Goal: Task Accomplishment & Management: Use online tool/utility

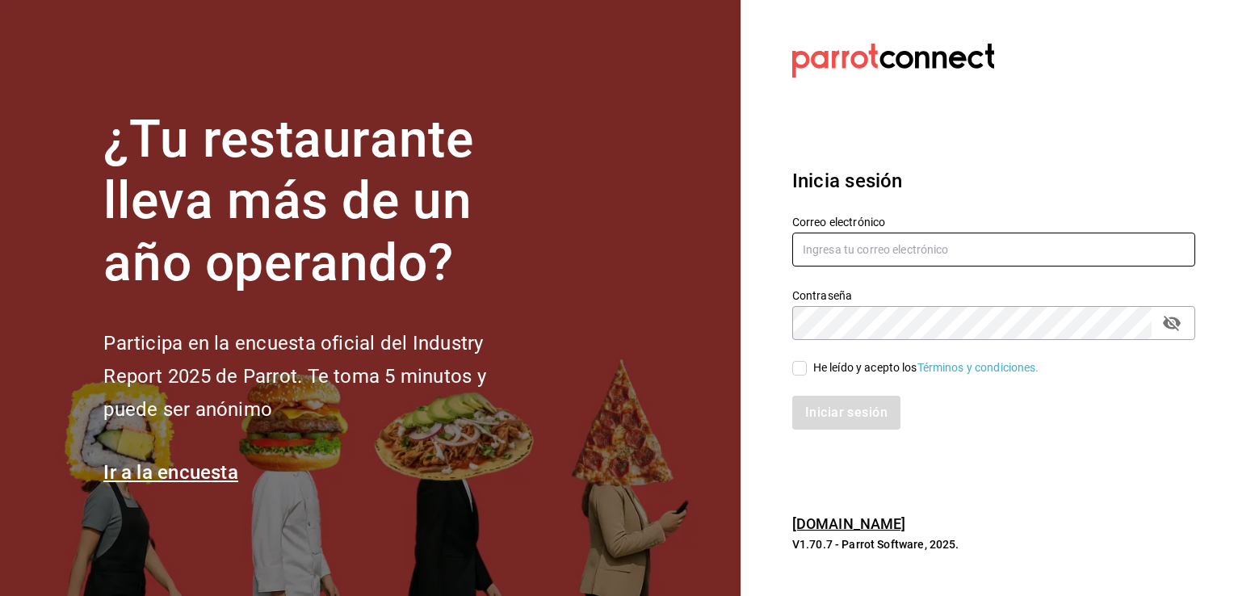
click at [1041, 240] on input "text" at bounding box center [993, 250] width 403 height 34
type input "[EMAIL_ADDRESS][DOMAIN_NAME]"
click at [801, 371] on input "He leído y acepto los Términos y condiciones." at bounding box center [799, 368] width 15 height 15
checkbox input "true"
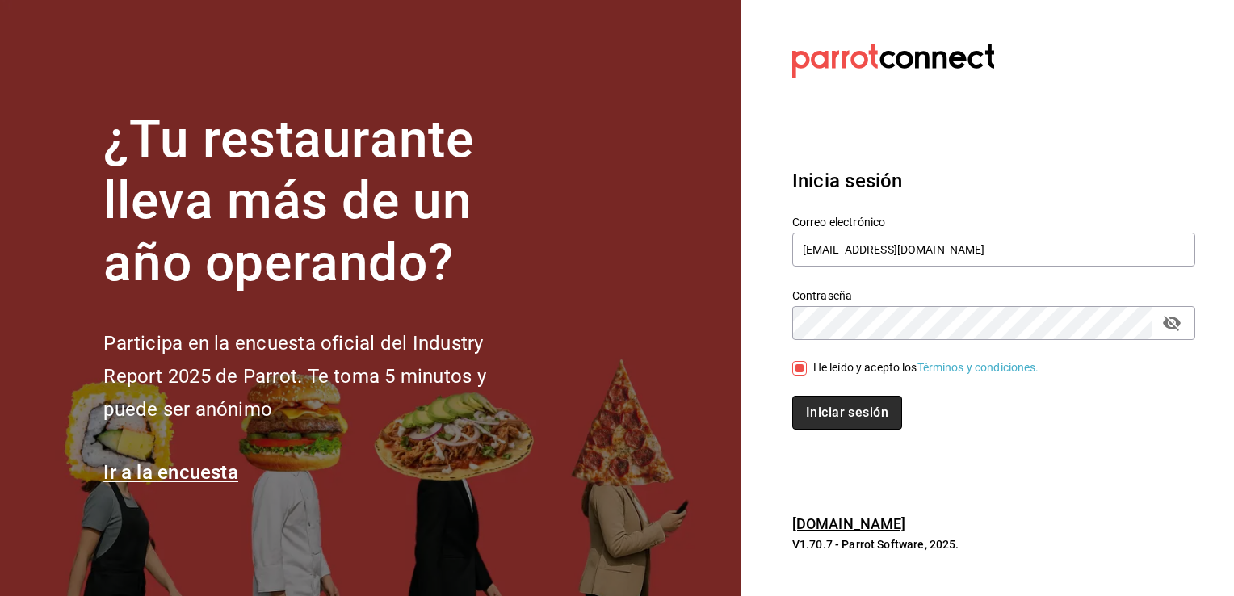
click at [812, 397] on button "Iniciar sesión" at bounding box center [847, 413] width 110 height 34
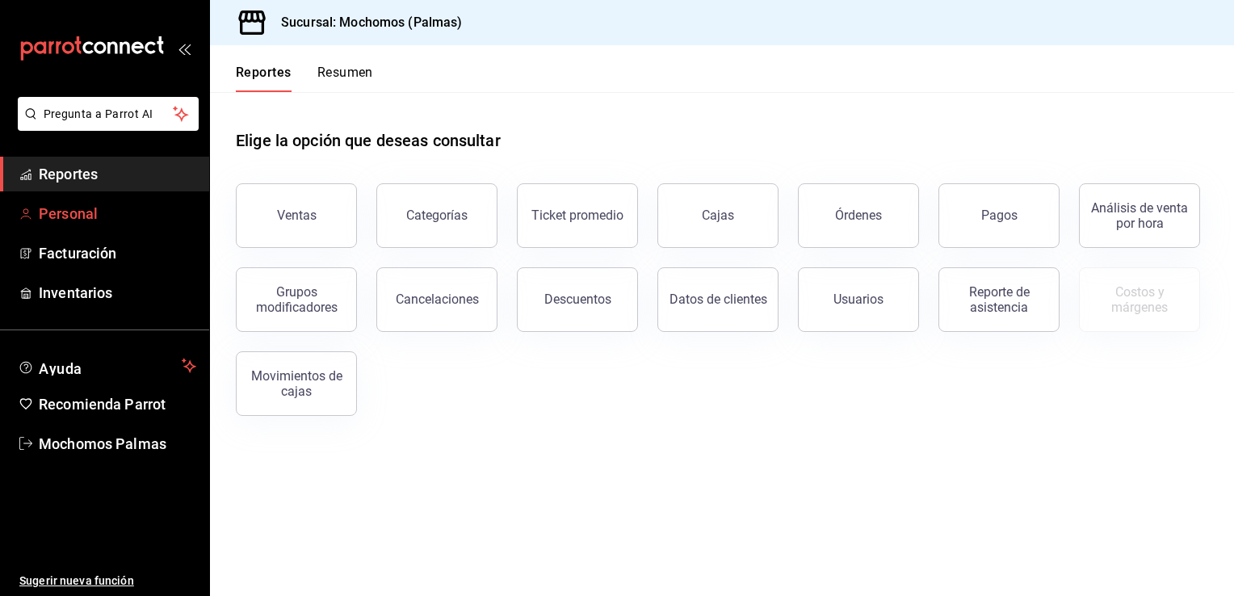
click at [73, 212] on span "Personal" at bounding box center [118, 214] width 158 height 22
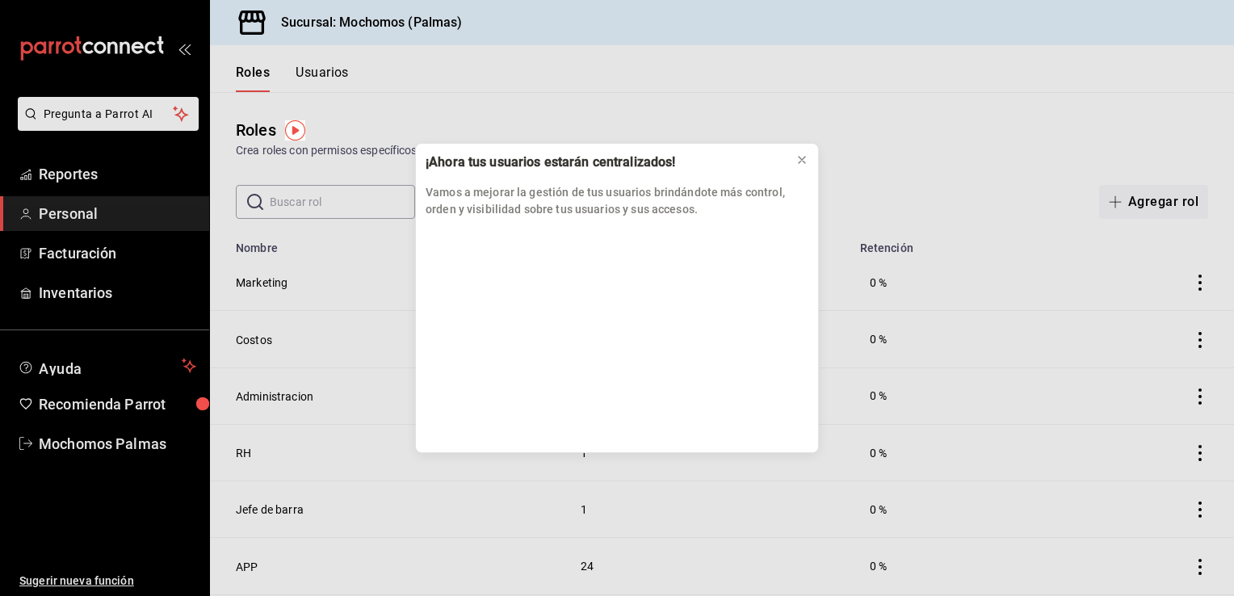
click at [83, 178] on div "¡Ahora tus usuarios estarán centralizados! Vamos a mejorar la gestión de tus us…" at bounding box center [617, 298] width 1234 height 596
click at [77, 166] on div "¡Ahora tus usuarios estarán centralizados! Vamos a mejorar la gestión de tus us…" at bounding box center [617, 298] width 1234 height 596
click at [77, 170] on div "¡Ahora tus usuarios estarán centralizados! Vamos a mejorar la gestión de tus us…" at bounding box center [617, 298] width 1234 height 596
click at [803, 157] on icon at bounding box center [802, 159] width 13 height 13
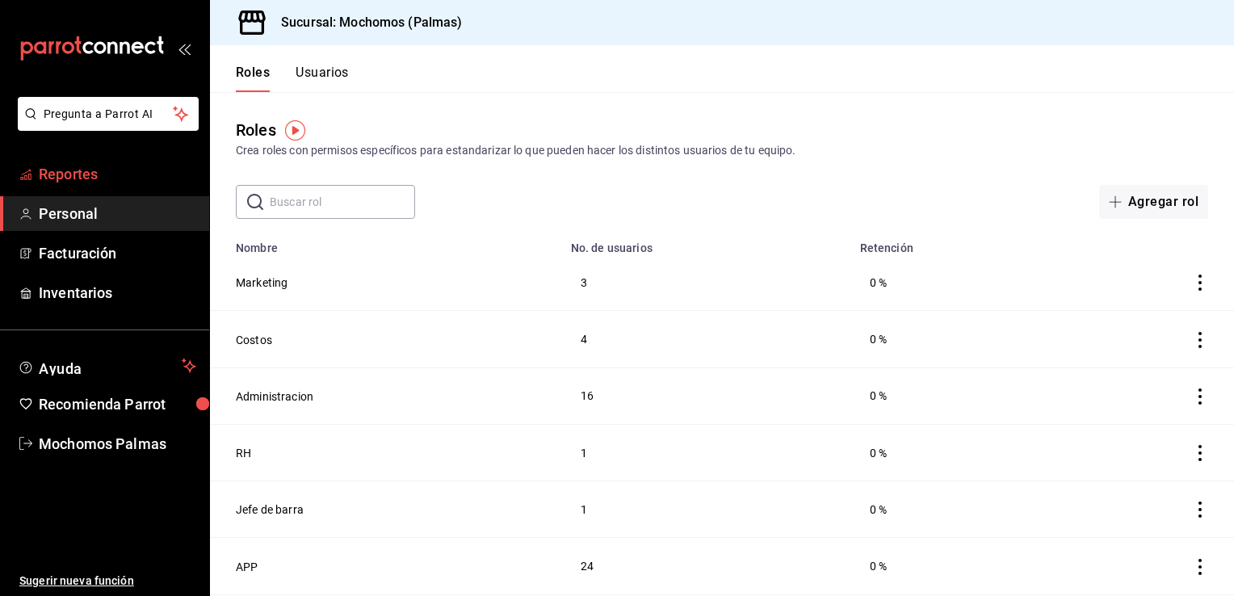
click at [129, 180] on span "Reportes" at bounding box center [118, 174] width 158 height 22
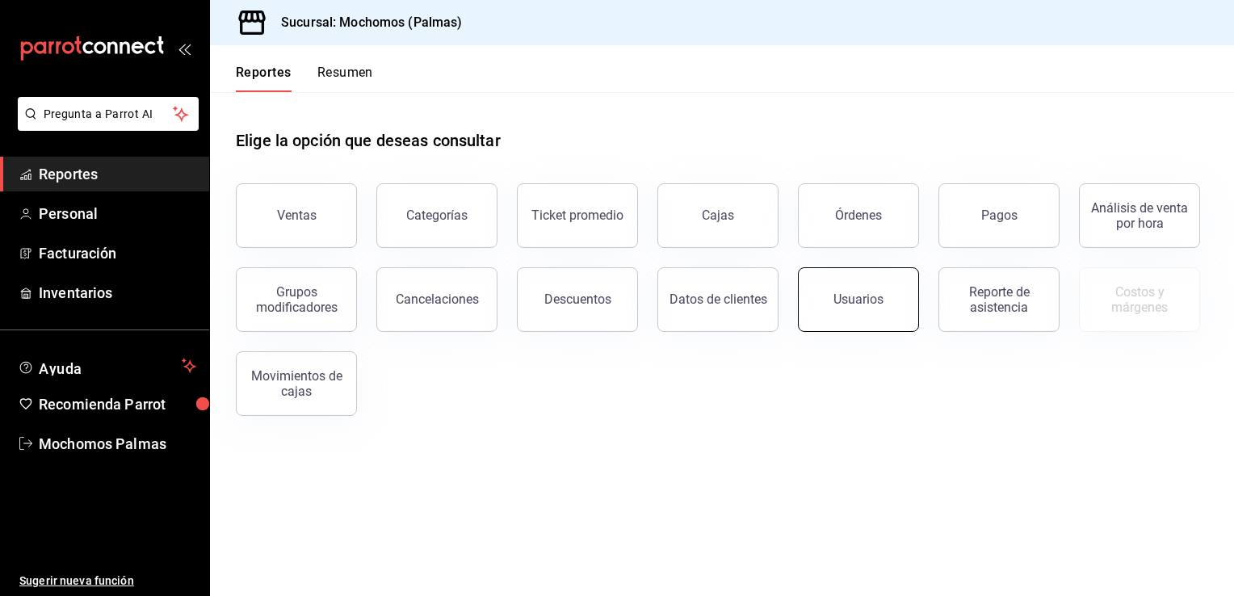
click at [852, 321] on button "Usuarios" at bounding box center [858, 299] width 121 height 65
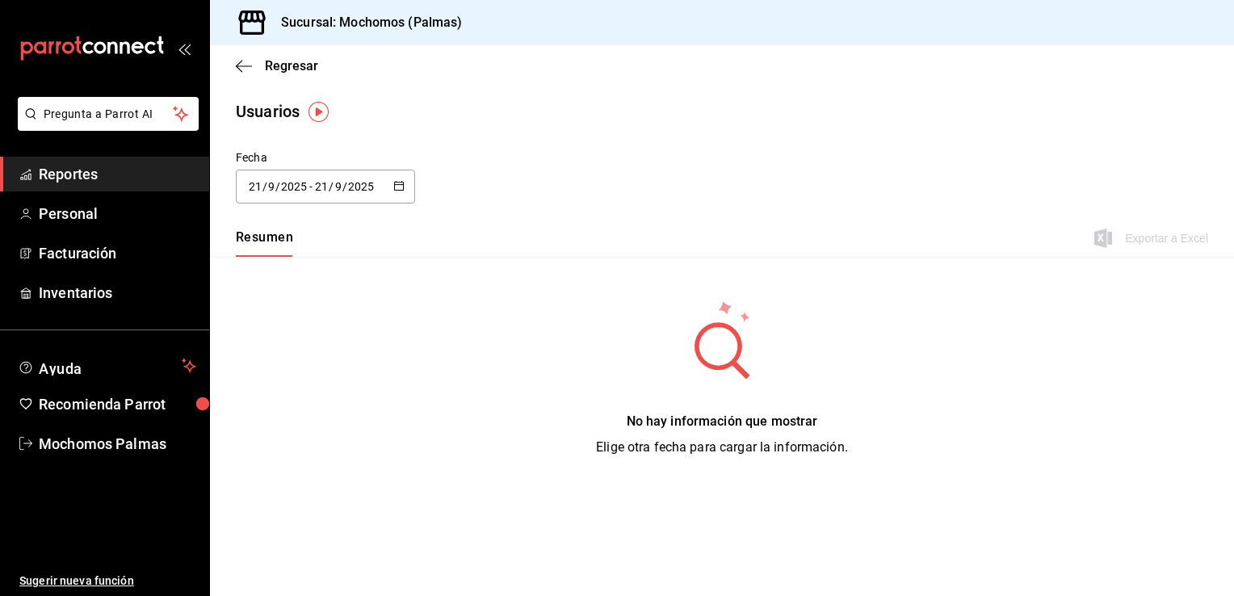
click at [398, 187] on icon "button" at bounding box center [398, 185] width 11 height 11
click at [527, 219] on div "Fecha 2025-09-21 21 / 9 / 2025 - 2025-09-21 21 / 9 / 2025 septiembre de 2025 lu…" at bounding box center [722, 186] width 1024 height 74
click at [401, 186] on icon "button" at bounding box center [398, 185] width 11 height 11
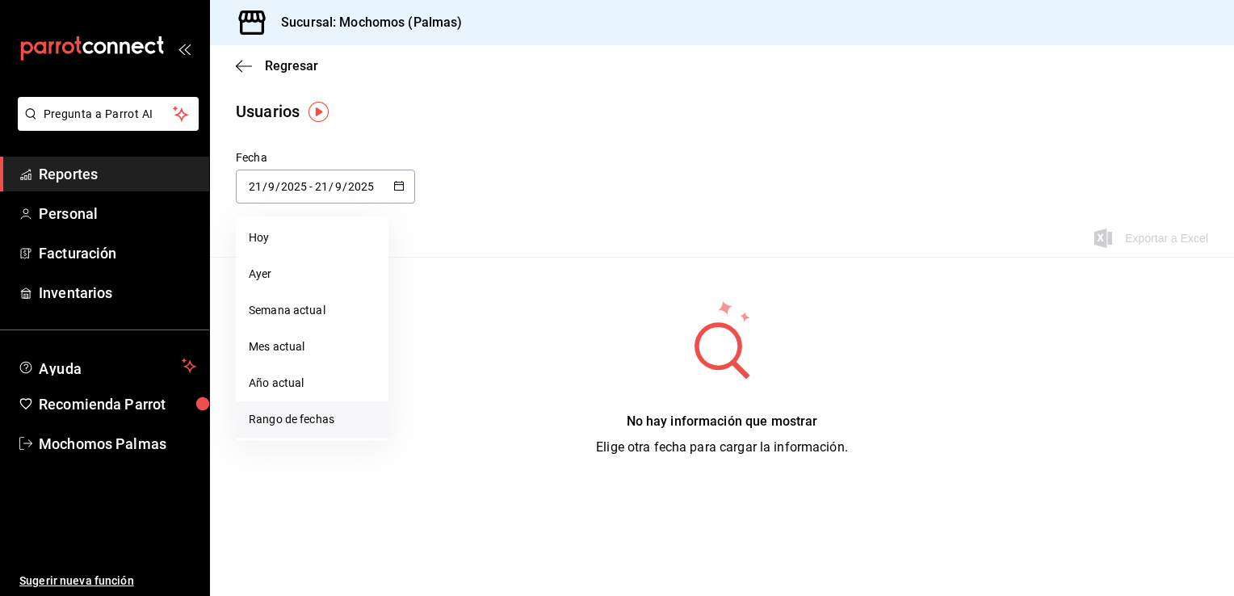
click at [278, 418] on li "Rango de fechas" at bounding box center [312, 419] width 153 height 36
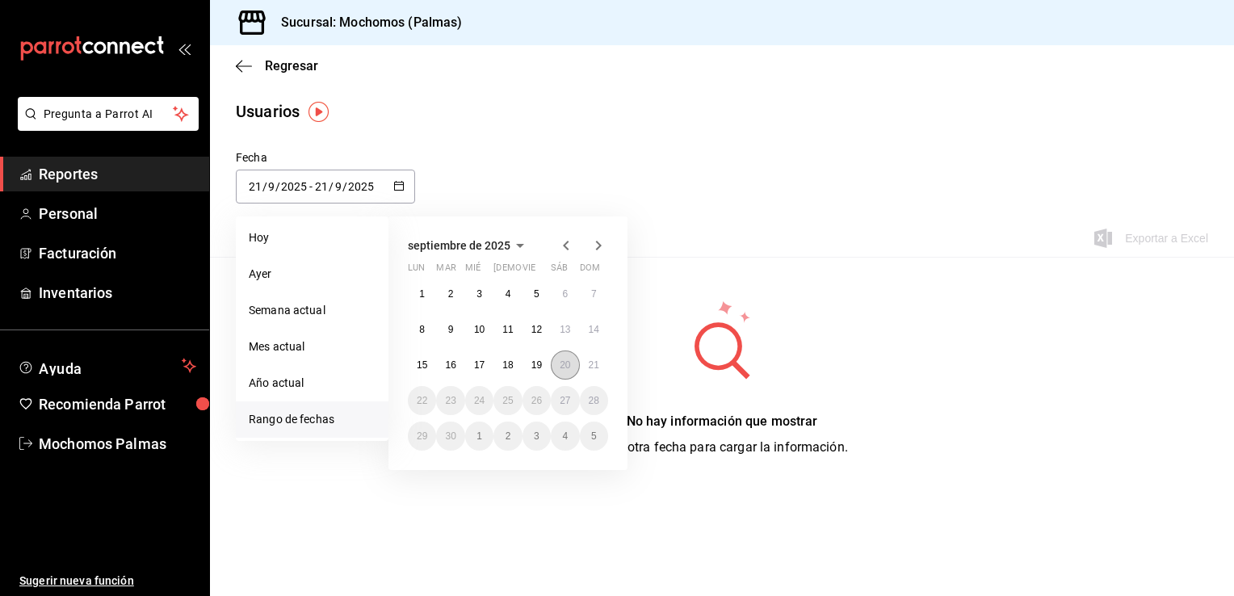
click at [565, 366] on abbr "20" at bounding box center [565, 364] width 11 height 11
click at [582, 375] on div "1 2 3 4 5 6 7 8 9 10 11 12 13 14 15 16 17 18 19 20 21 22 23 24 25 26 27 28 29 3…" at bounding box center [508, 364] width 200 height 171
click at [597, 358] on button "21" at bounding box center [594, 365] width 28 height 29
type input "2025-09-20"
type input "20"
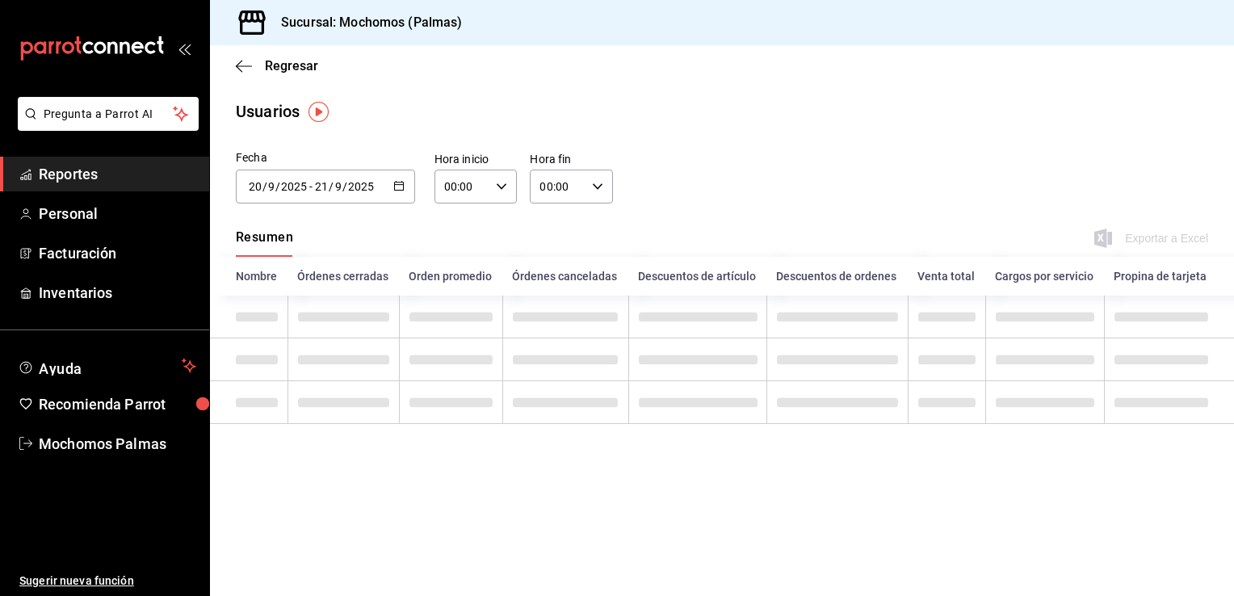
click at [499, 186] on \(Stroke\) "button" at bounding box center [502, 186] width 10 height 6
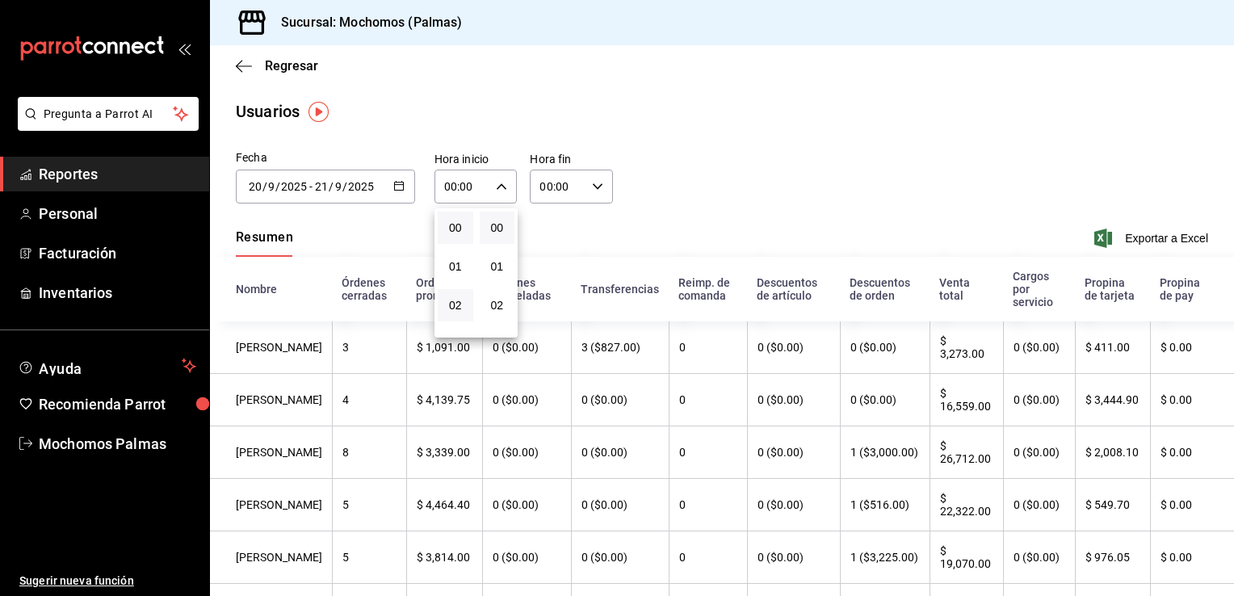
drag, startPoint x: 458, startPoint y: 241, endPoint x: 456, endPoint y: 295, distance: 54.2
click at [456, 295] on div "00 01 02 03 04 05 06 07 08 09 10 11 12 13 14 15 16 17 18 19 20 21 22 23" at bounding box center [456, 272] width 42 height 129
click at [454, 292] on button "02" at bounding box center [456, 305] width 36 height 32
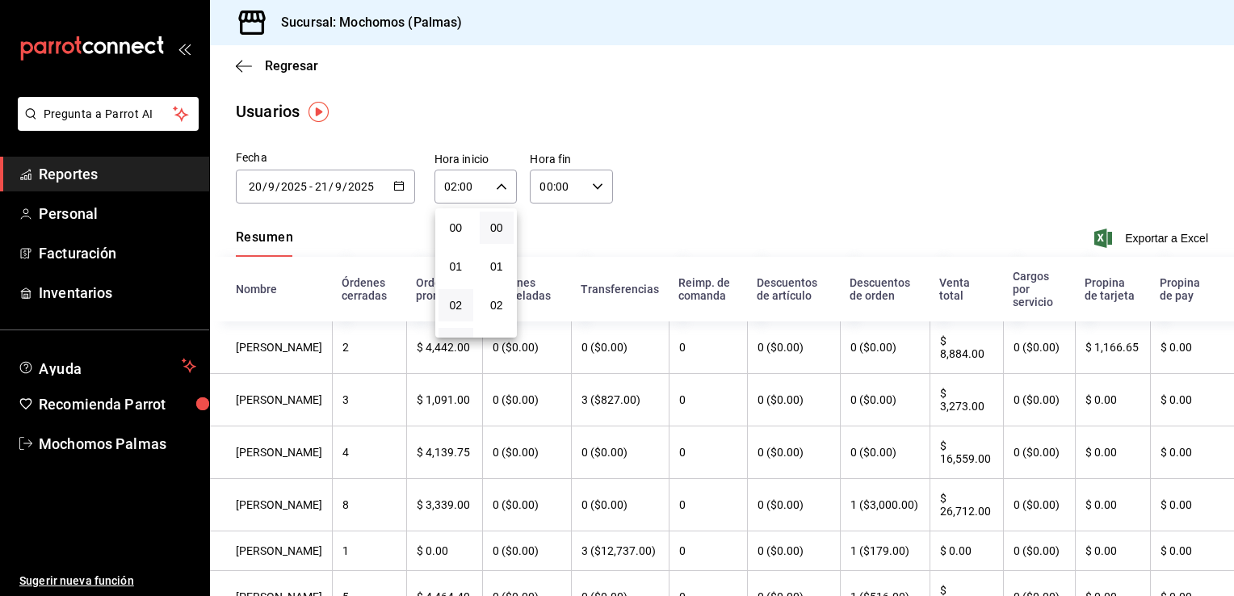
click at [456, 334] on button "03" at bounding box center [456, 344] width 35 height 32
type input "03:00"
drag, startPoint x: 491, startPoint y: 323, endPoint x: 464, endPoint y: 296, distance: 37.7
click at [464, 296] on div "00 01 02 03 04 05 06 07 08 09 10 11 12 13 14 15 16 17 18 19 20 21 22 23 00 01 0…" at bounding box center [476, 272] width 82 height 129
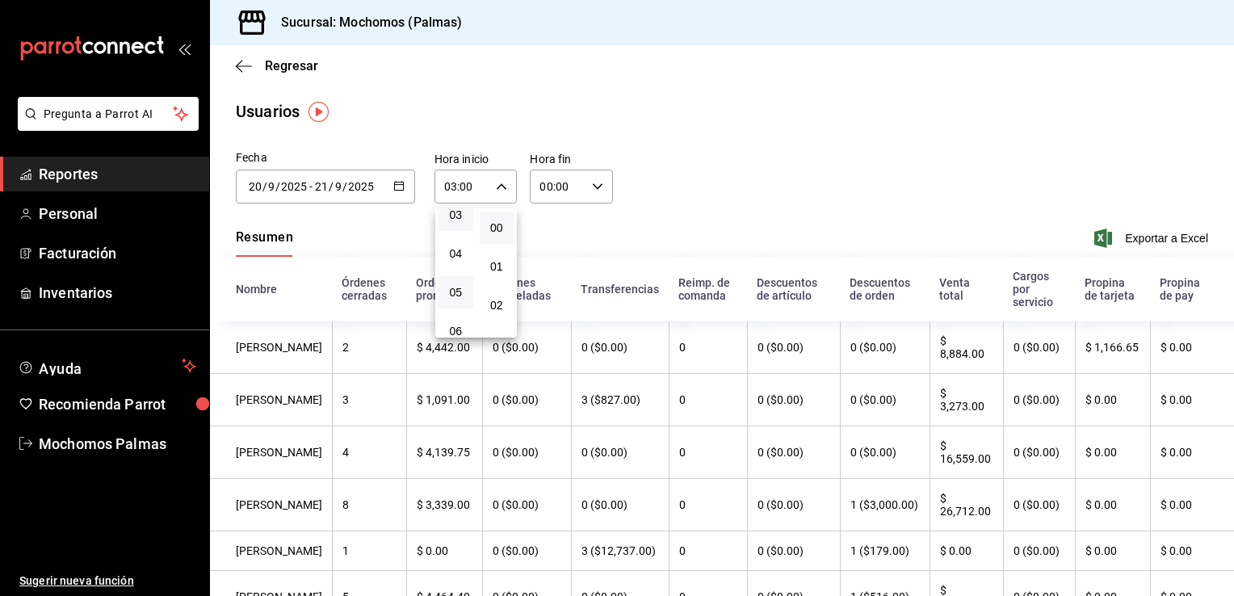
click at [464, 296] on button "05" at bounding box center [456, 292] width 35 height 32
type input "05:00"
click at [591, 188] on div at bounding box center [617, 298] width 1234 height 596
click at [591, 195] on div "00:00 Hora fin" at bounding box center [571, 187] width 83 height 34
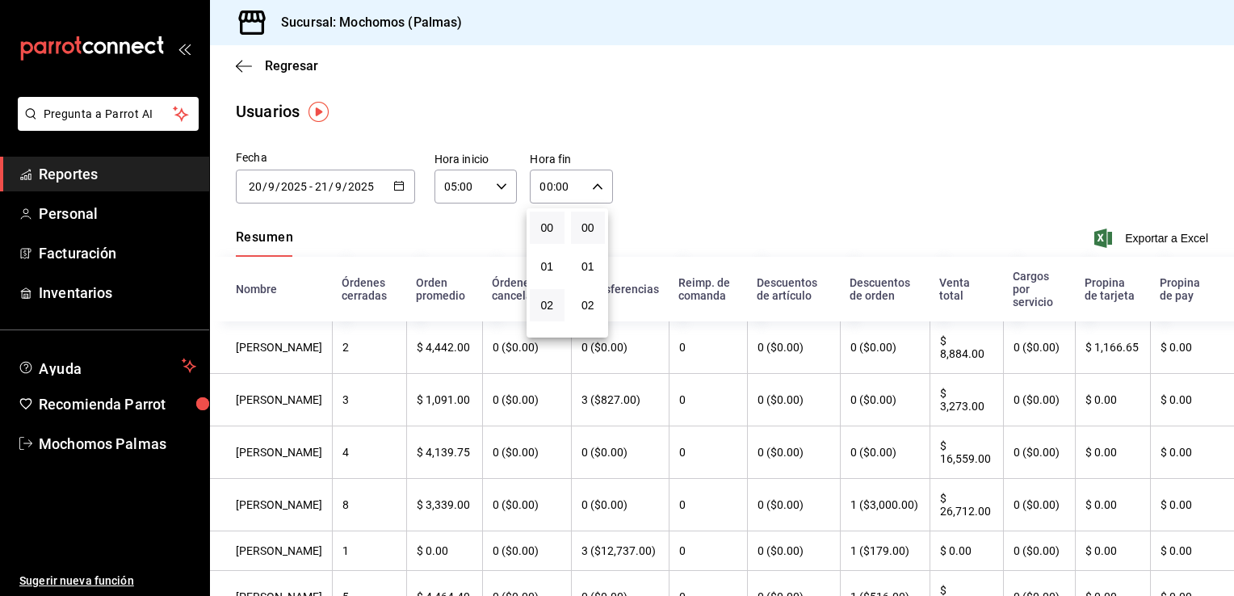
click at [540, 321] on button "02" at bounding box center [547, 305] width 35 height 32
type input "02:00"
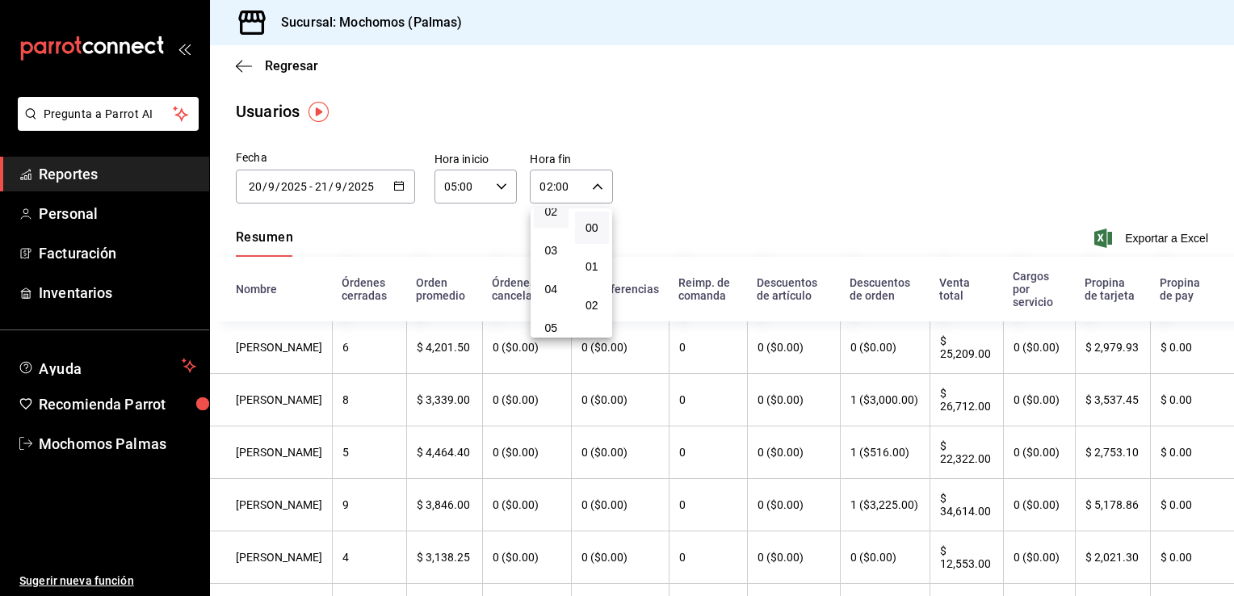
scroll to position [97, 0]
click at [548, 326] on span "05" at bounding box center [551, 324] width 15 height 13
type input "05:00"
click at [662, 221] on div at bounding box center [617, 298] width 1234 height 596
click at [1148, 244] on span "Exportar a Excel" at bounding box center [1153, 238] width 111 height 19
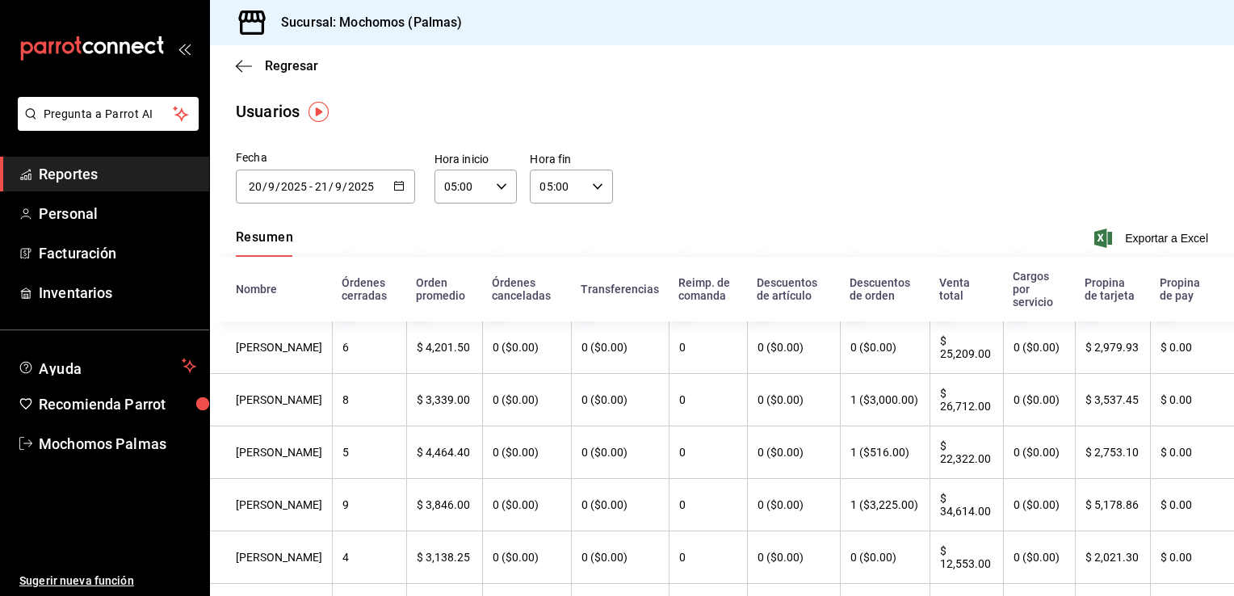
click at [182, 180] on span "Reportes" at bounding box center [118, 174] width 158 height 22
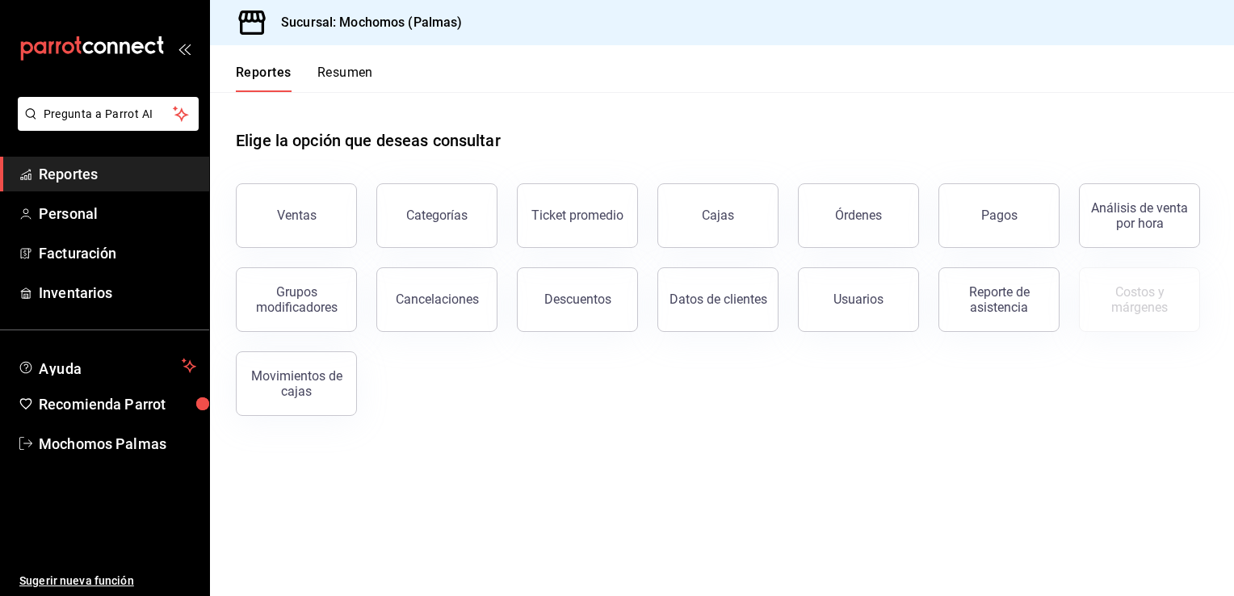
drag, startPoint x: 811, startPoint y: 312, endPoint x: 769, endPoint y: 338, distance: 49.3
click at [802, 312] on div "Usuarios" at bounding box center [849, 290] width 141 height 84
drag, startPoint x: 769, startPoint y: 338, endPoint x: 863, endPoint y: 309, distance: 97.9
click at [863, 309] on div "Ventas Categorías Ticket promedio Cajas Órdenes Pagos Análisis de venta por hor…" at bounding box center [712, 290] width 992 height 252
click at [863, 309] on button "Usuarios" at bounding box center [858, 299] width 121 height 65
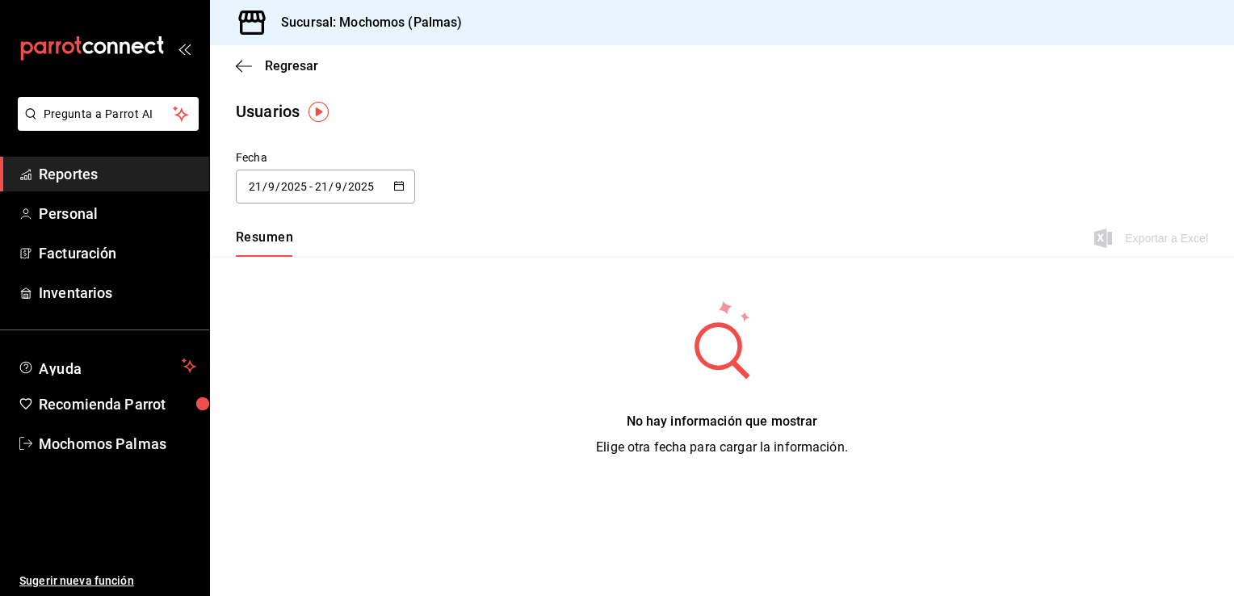
click at [401, 192] on button "button" at bounding box center [398, 187] width 11 height 14
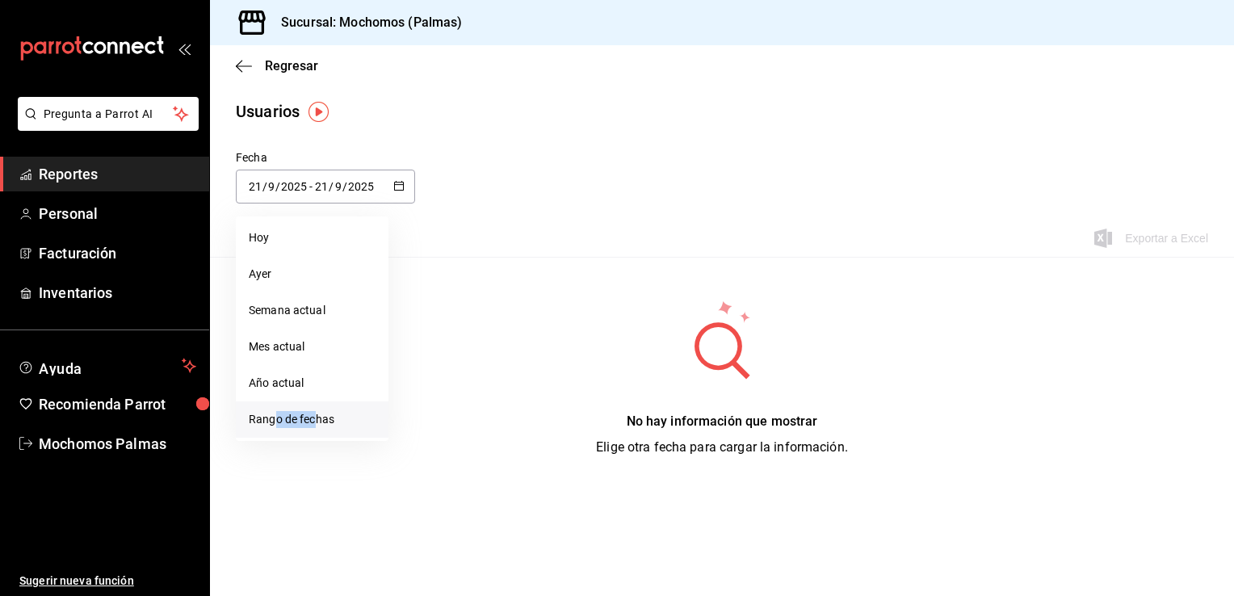
drag, startPoint x: 278, startPoint y: 415, endPoint x: 317, endPoint y: 410, distance: 40.0
click at [317, 410] on li "Rango de fechas" at bounding box center [312, 419] width 153 height 36
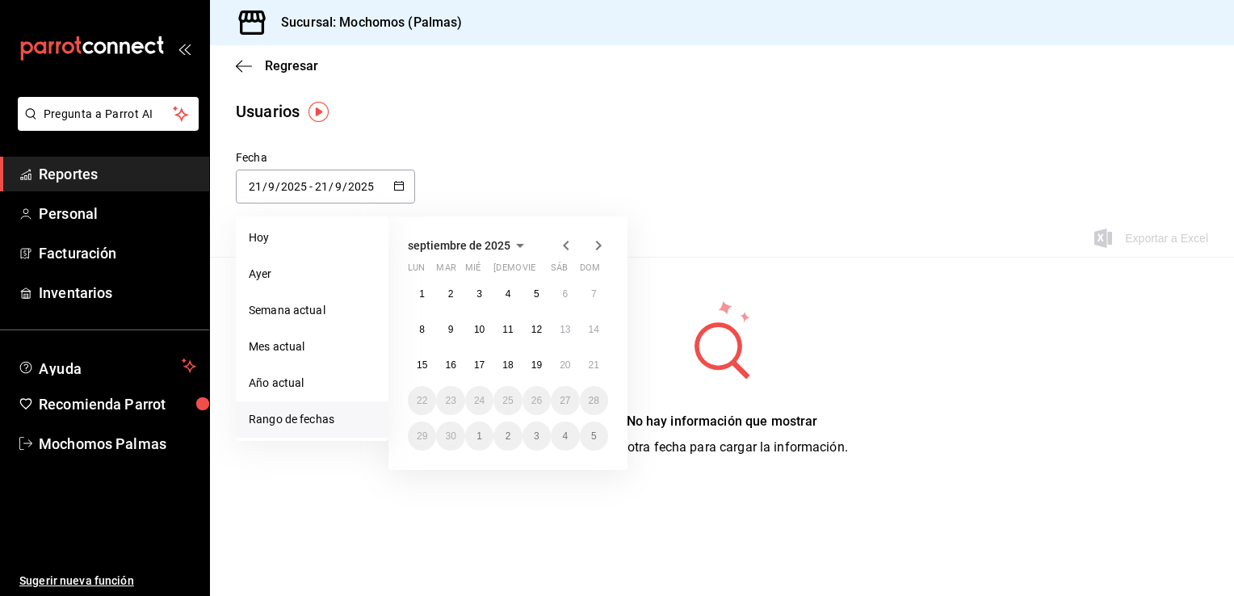
drag, startPoint x: 317, startPoint y: 410, endPoint x: 688, endPoint y: 130, distance: 464.3
click at [688, 130] on main "Regresar Usuarios Fecha 2025-09-21 21 / 9 / 2025 - 2025-09-21 21 / 9 / 2025 Hoy…" at bounding box center [722, 320] width 1024 height 551
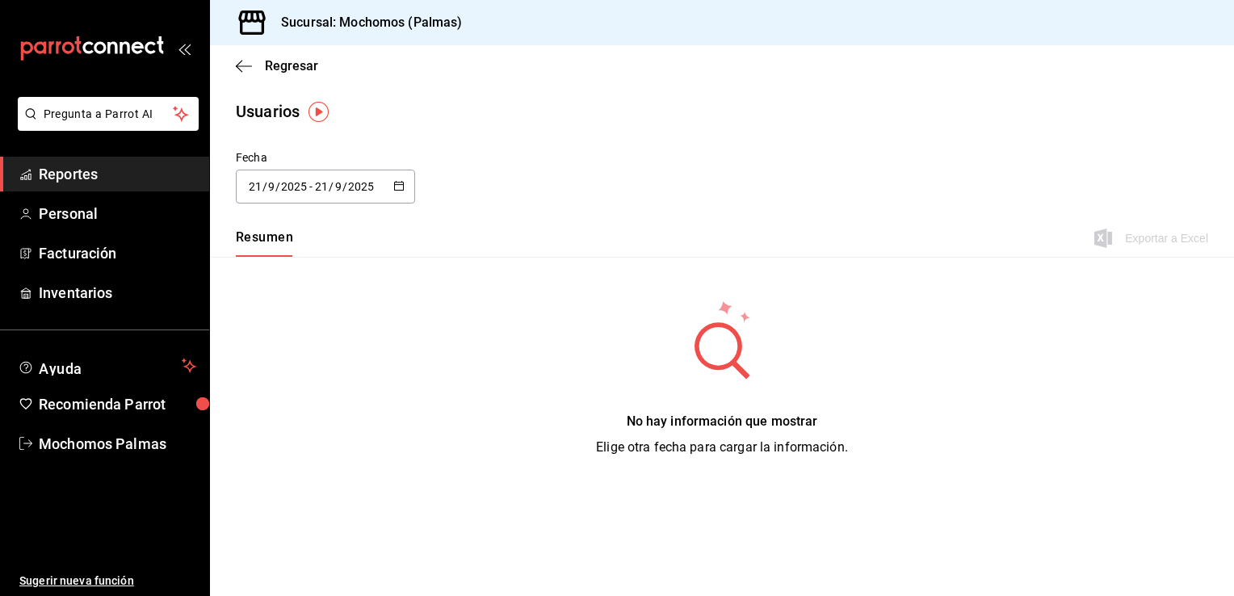
click at [397, 183] on icon "button" at bounding box center [398, 185] width 11 height 11
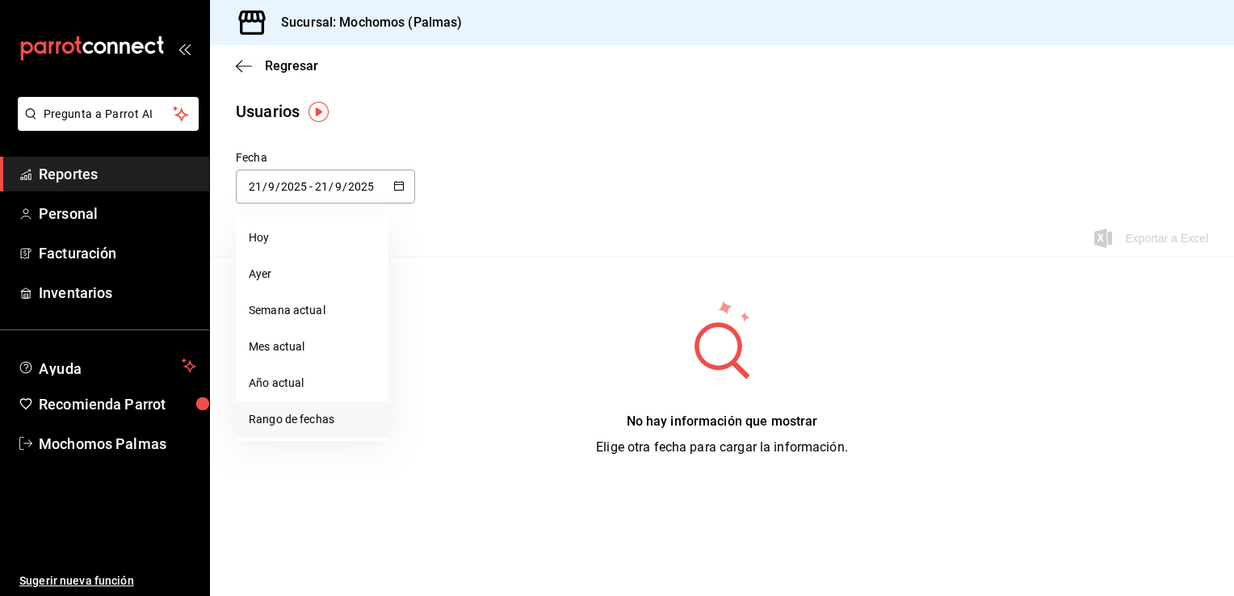
click at [282, 416] on li "Rango de fechas" at bounding box center [312, 419] width 153 height 36
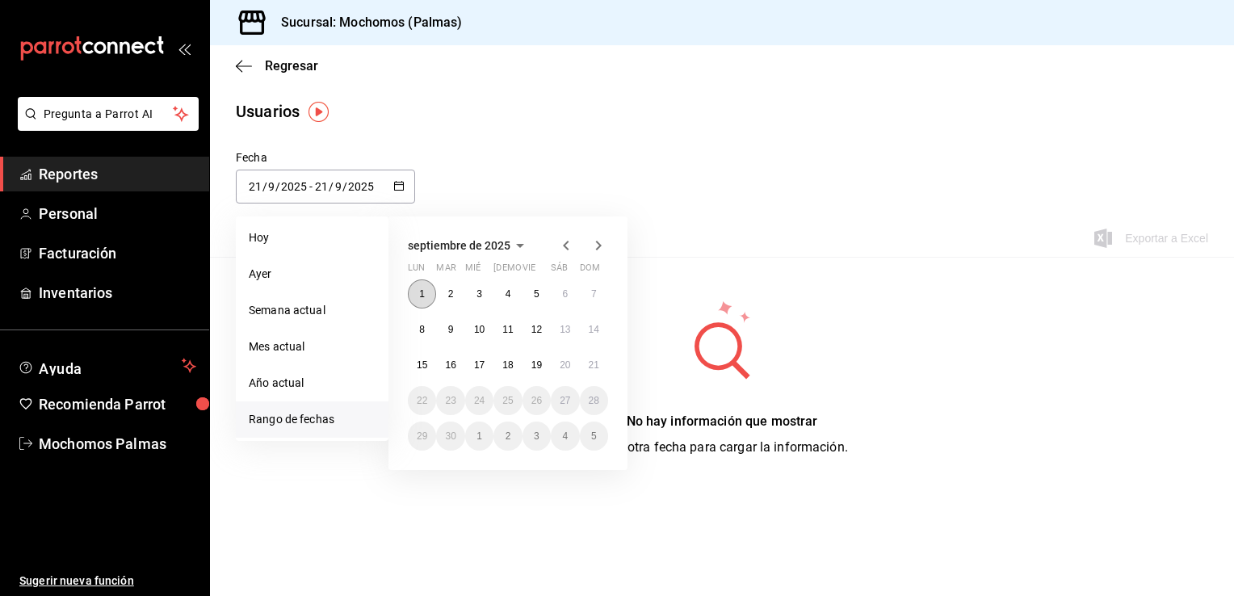
click at [427, 289] on button "1" at bounding box center [422, 293] width 28 height 29
click at [572, 369] on button "20" at bounding box center [565, 365] width 28 height 29
type input "2025-09-01"
type input "1"
type input "2025-09-20"
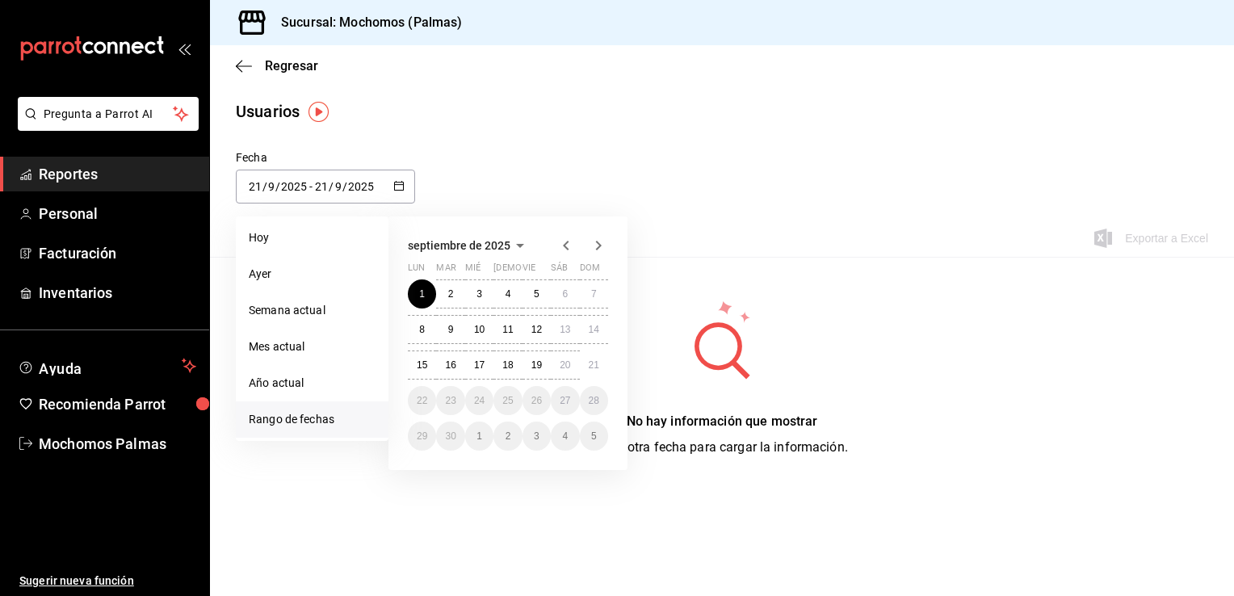
type input "20"
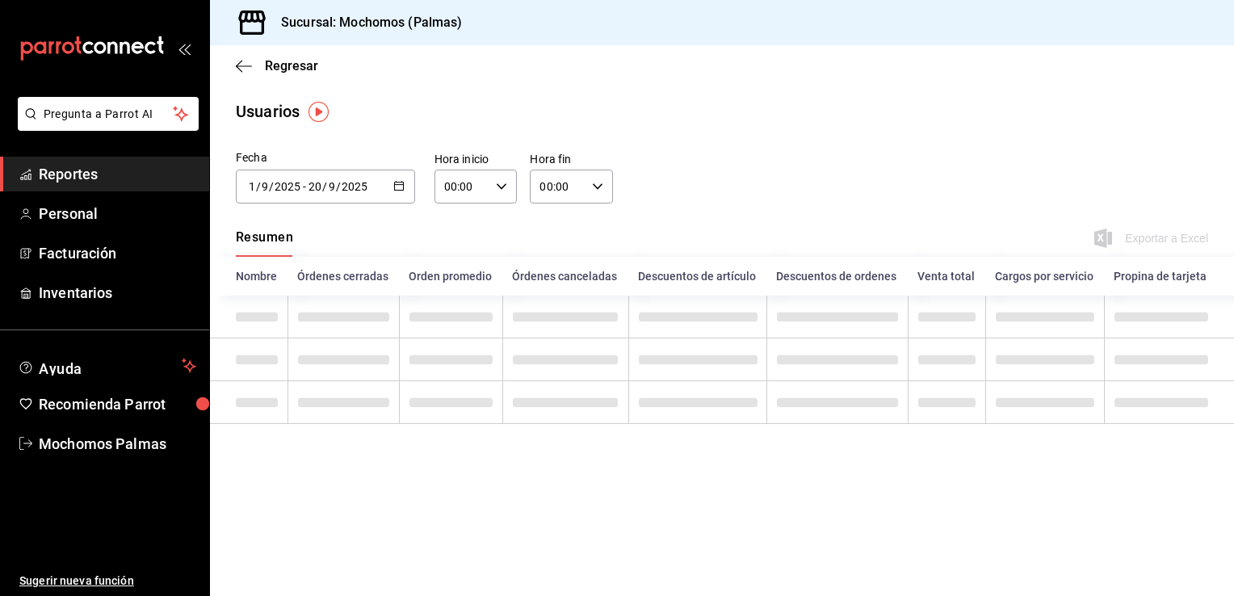
click at [509, 197] on div "00:00 Hora inicio" at bounding box center [476, 187] width 83 height 34
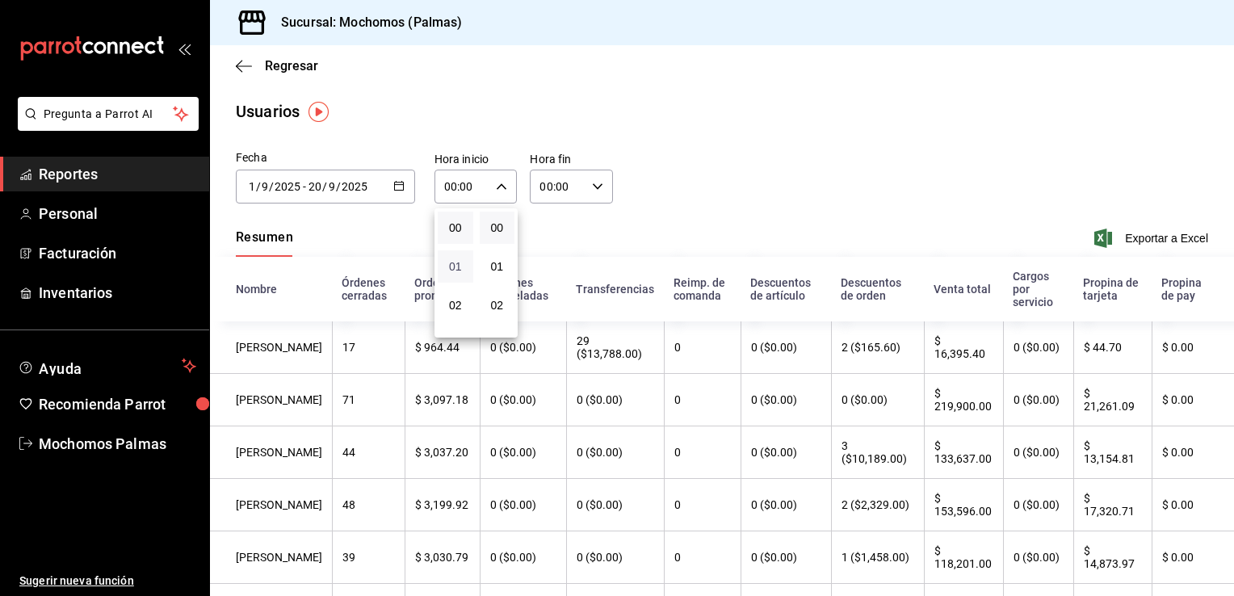
click at [462, 263] on span "01" at bounding box center [455, 266] width 16 height 13
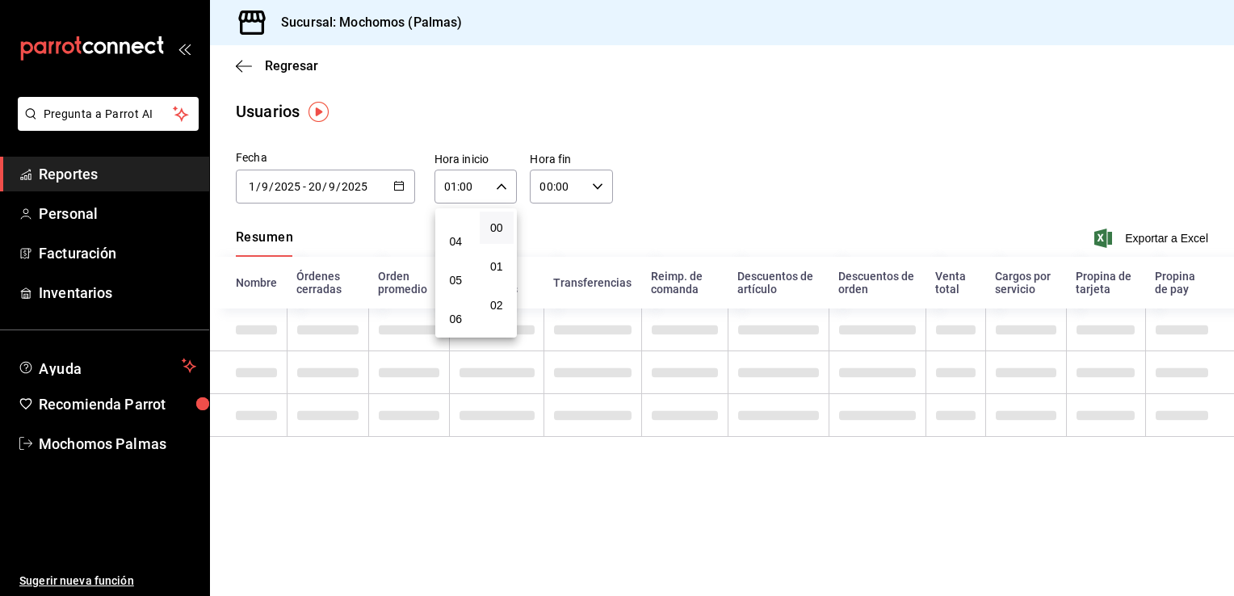
scroll to position [162, 0]
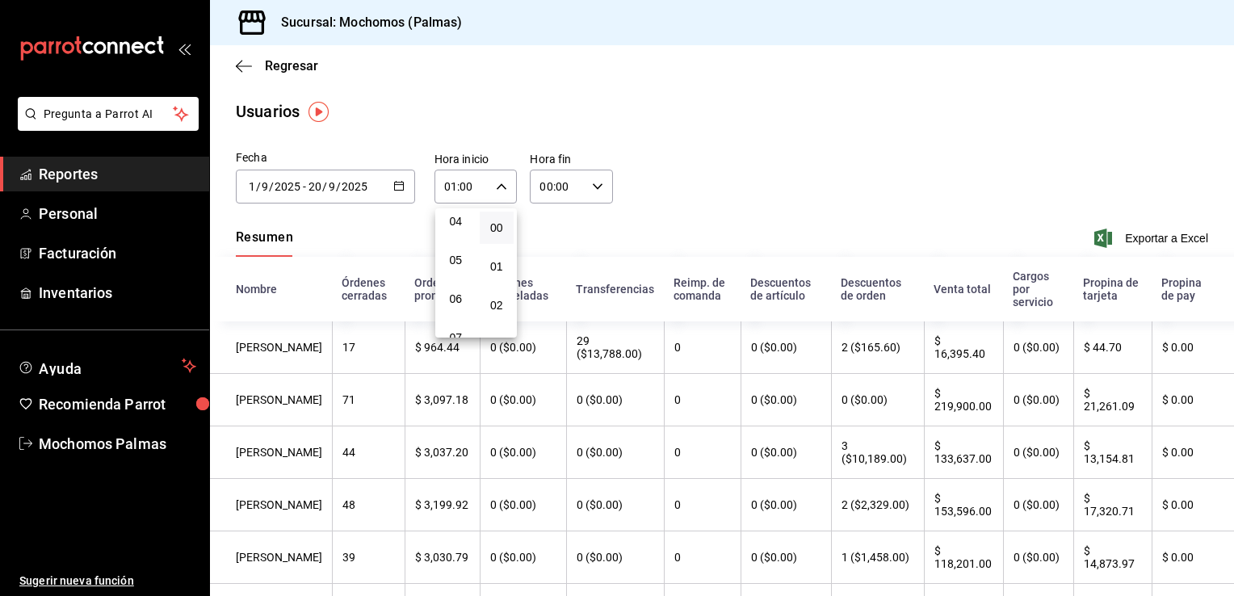
click at [462, 263] on span "05" at bounding box center [455, 260] width 15 height 13
type input "05:00"
click at [596, 186] on div at bounding box center [617, 298] width 1234 height 596
click at [596, 186] on icon "button" at bounding box center [597, 186] width 11 height 11
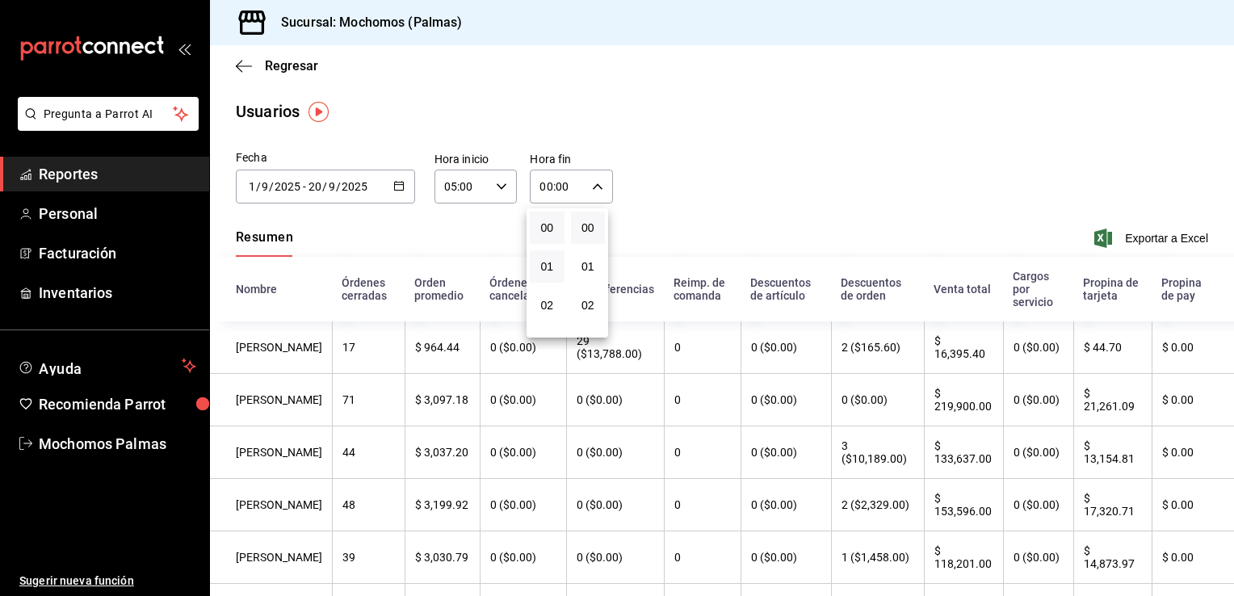
click at [548, 258] on button "01" at bounding box center [547, 266] width 35 height 32
type input "01:00"
click at [548, 258] on span "05" at bounding box center [551, 260] width 15 height 13
type input "05:00"
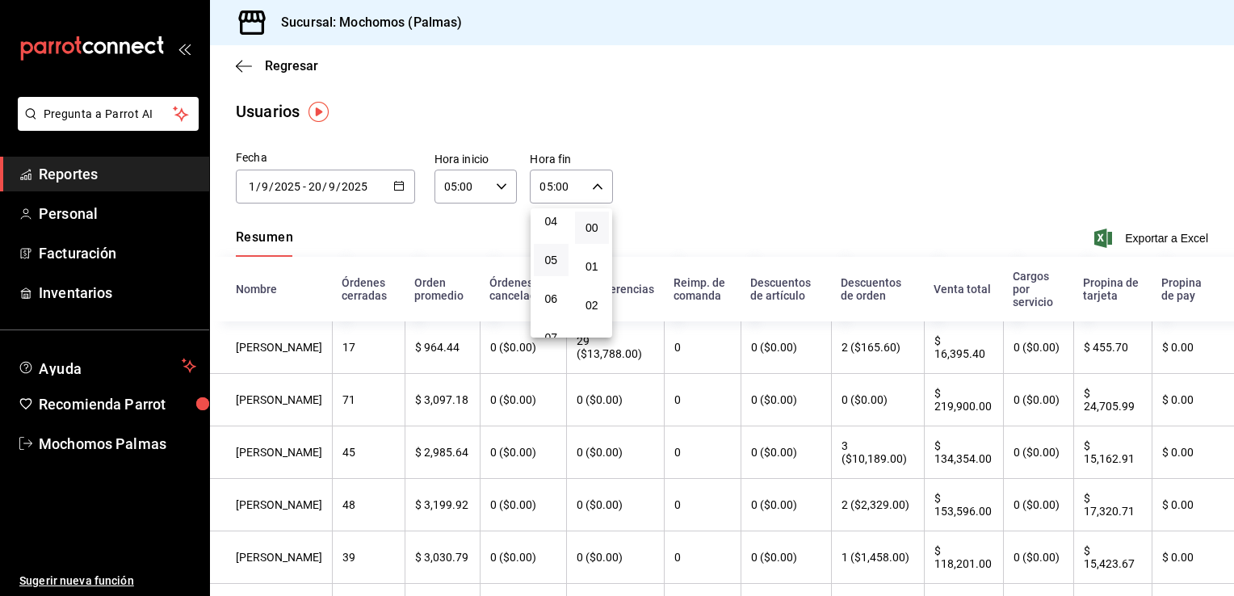
click at [810, 169] on div at bounding box center [617, 298] width 1234 height 596
drag, startPoint x: 1163, startPoint y: 225, endPoint x: 1161, endPoint y: 233, distance: 8.2
click at [1161, 233] on div "Resumen Exportar a Excel" at bounding box center [722, 240] width 1024 height 34
click at [1161, 233] on span "Exportar a Excel" at bounding box center [1153, 238] width 111 height 19
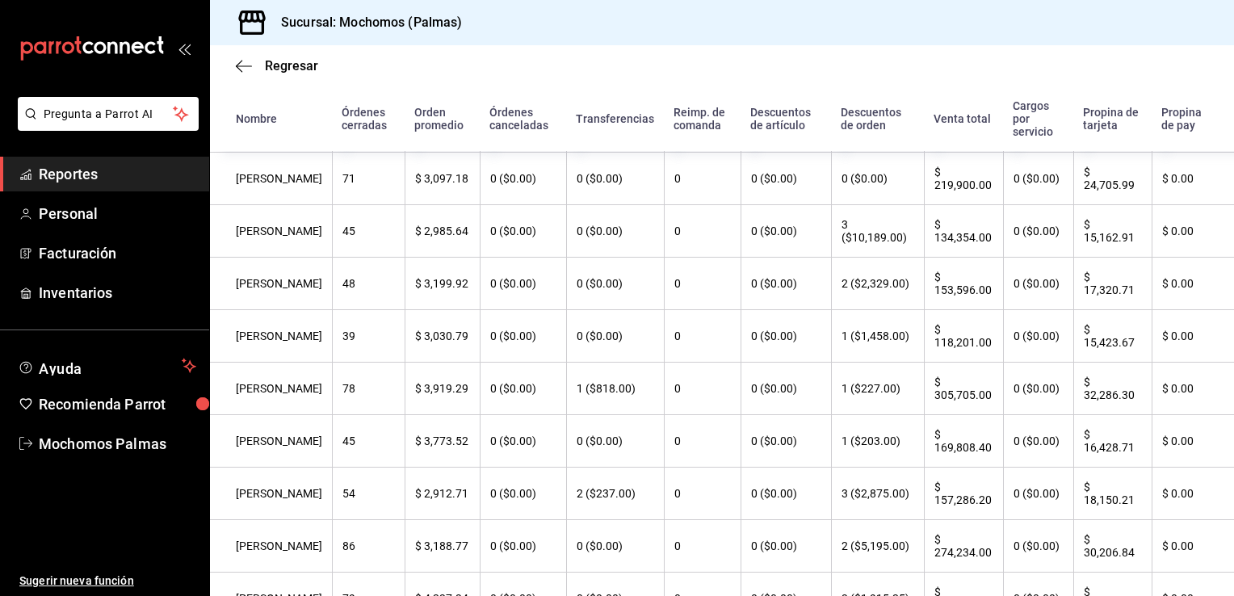
scroll to position [189, 0]
